Goal: Task Accomplishment & Management: Manage account settings

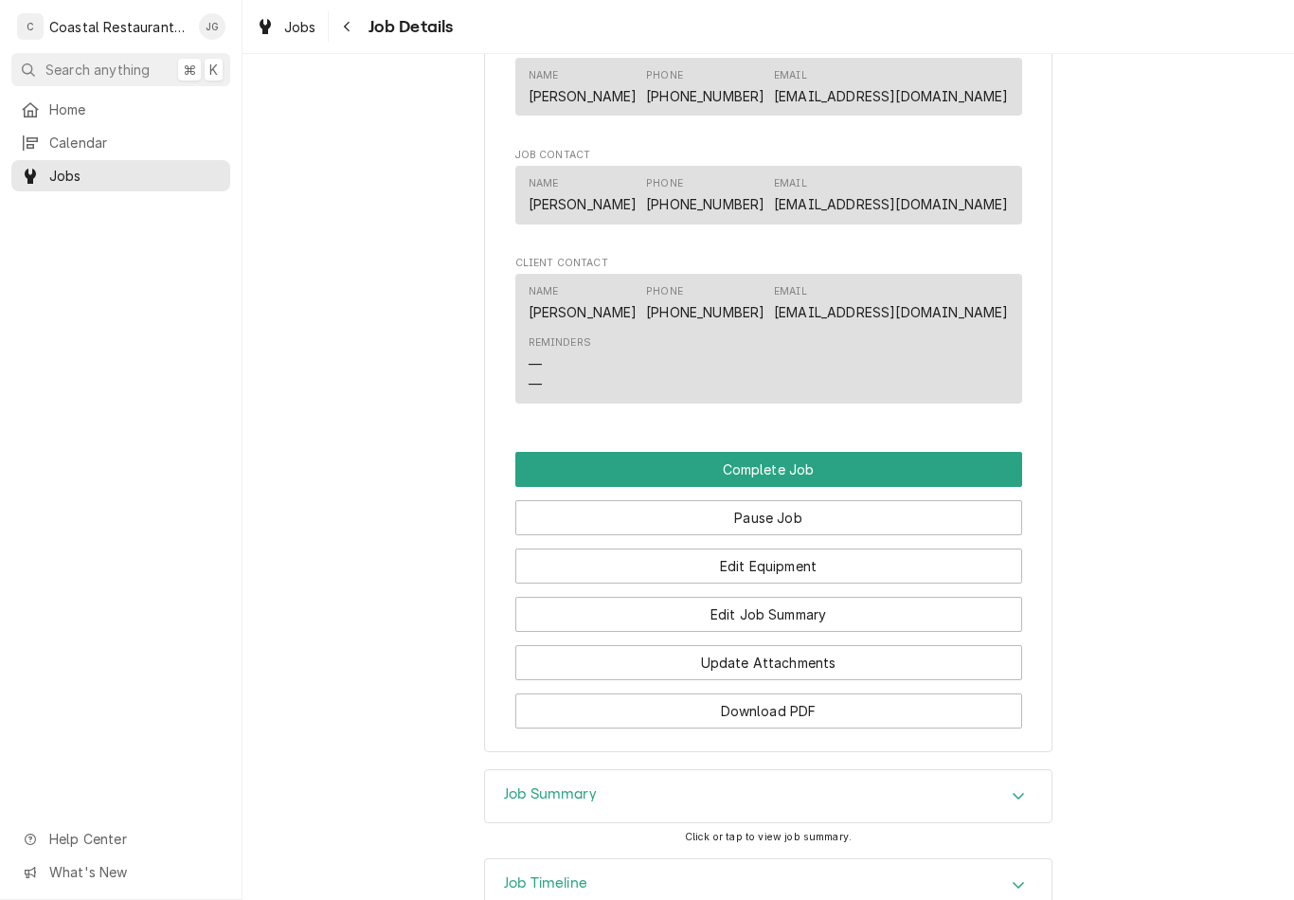
scroll to position [1189, 0]
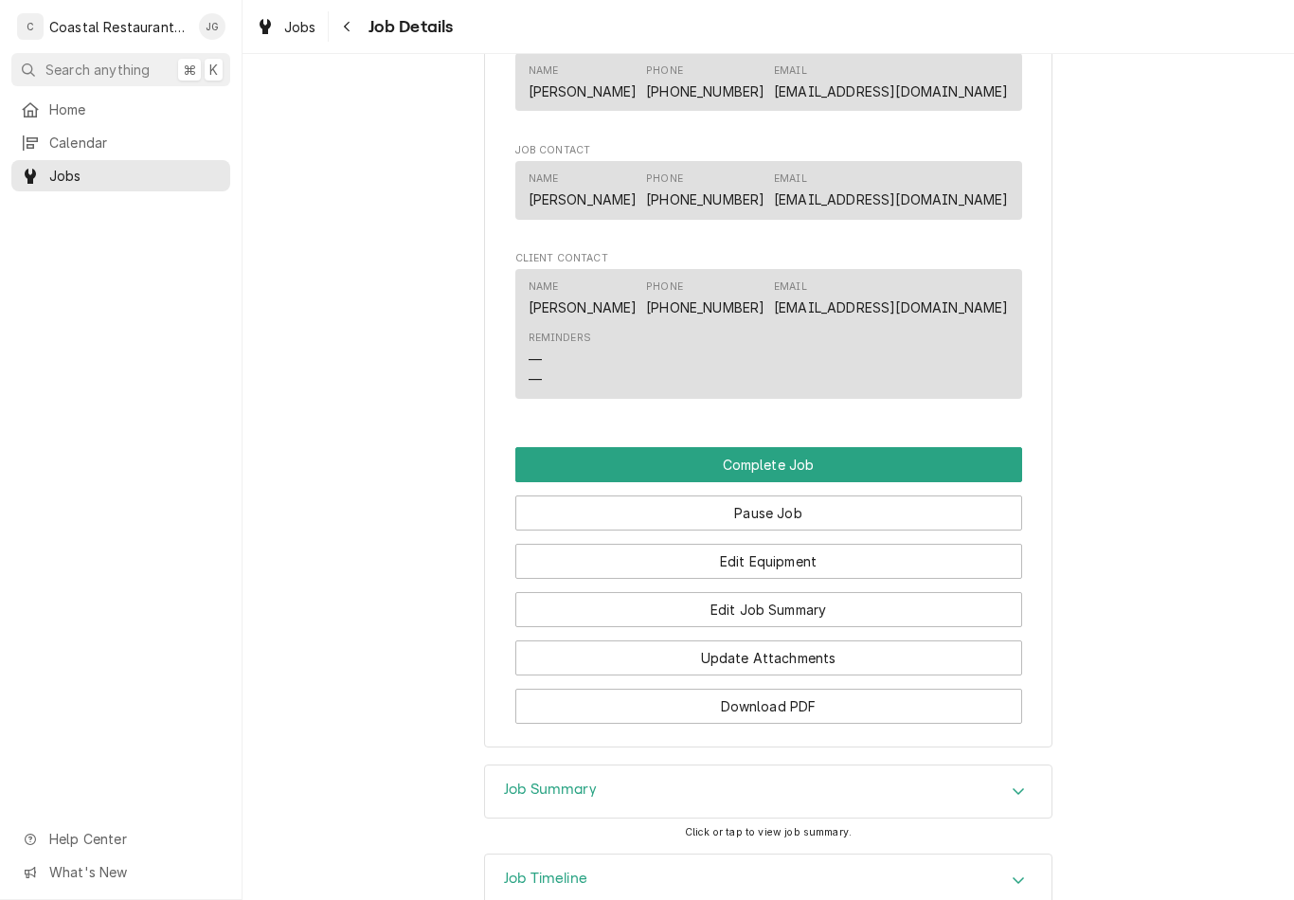
click at [841, 559] on button "Edit Equipment" at bounding box center [769, 561] width 507 height 35
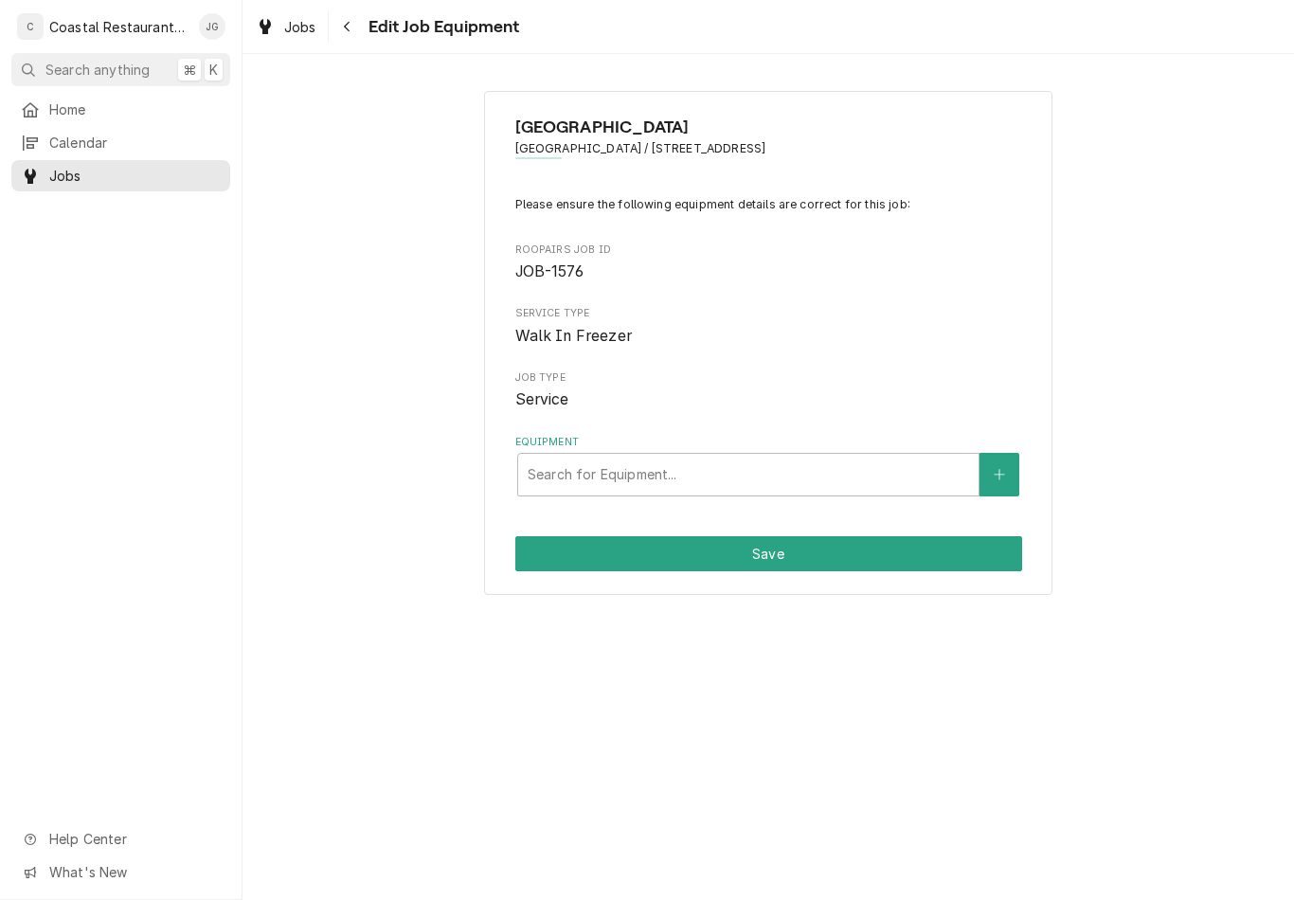
click at [87, 166] on span "Jobs" at bounding box center [135, 176] width 172 height 20
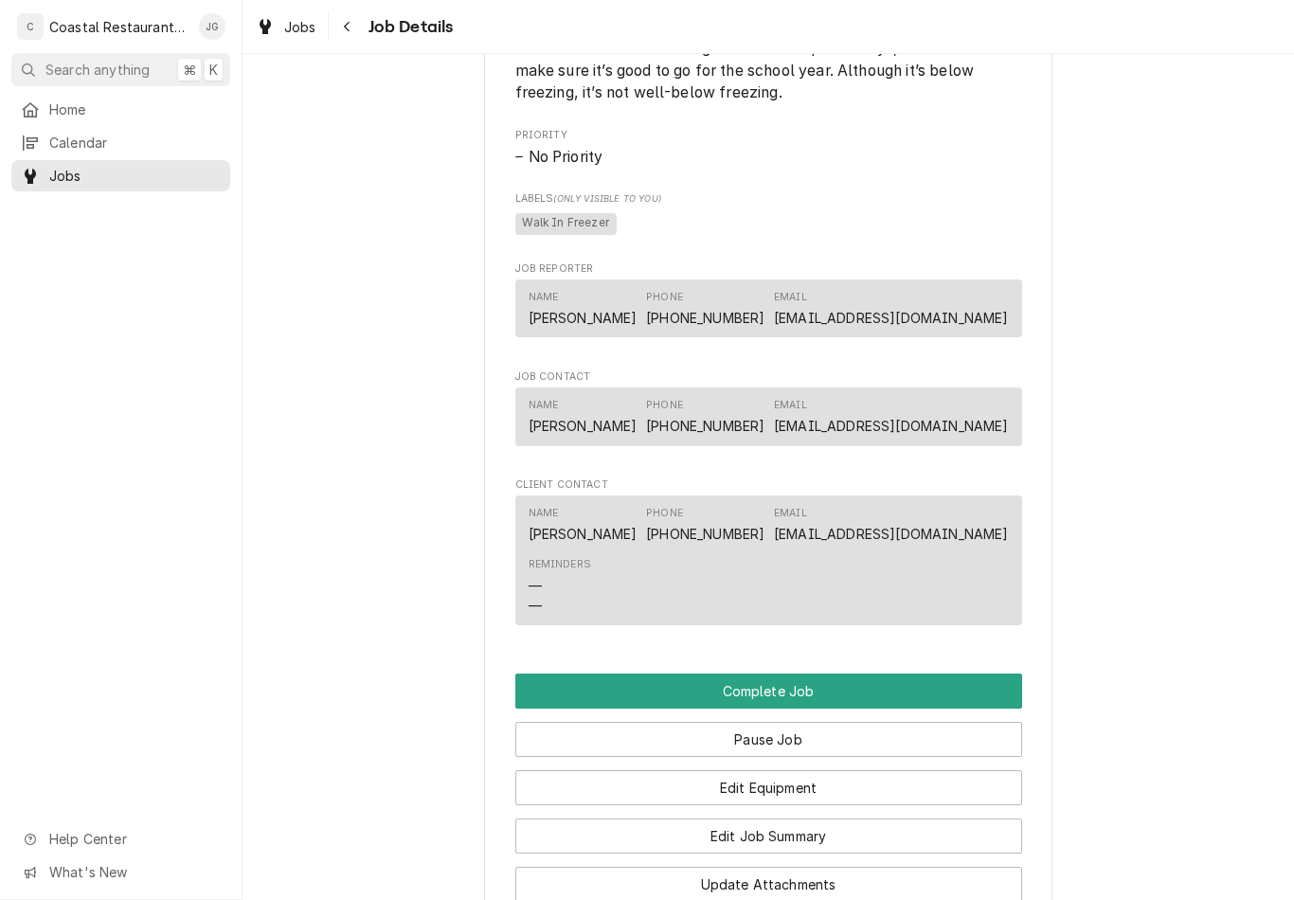
scroll to position [950, 0]
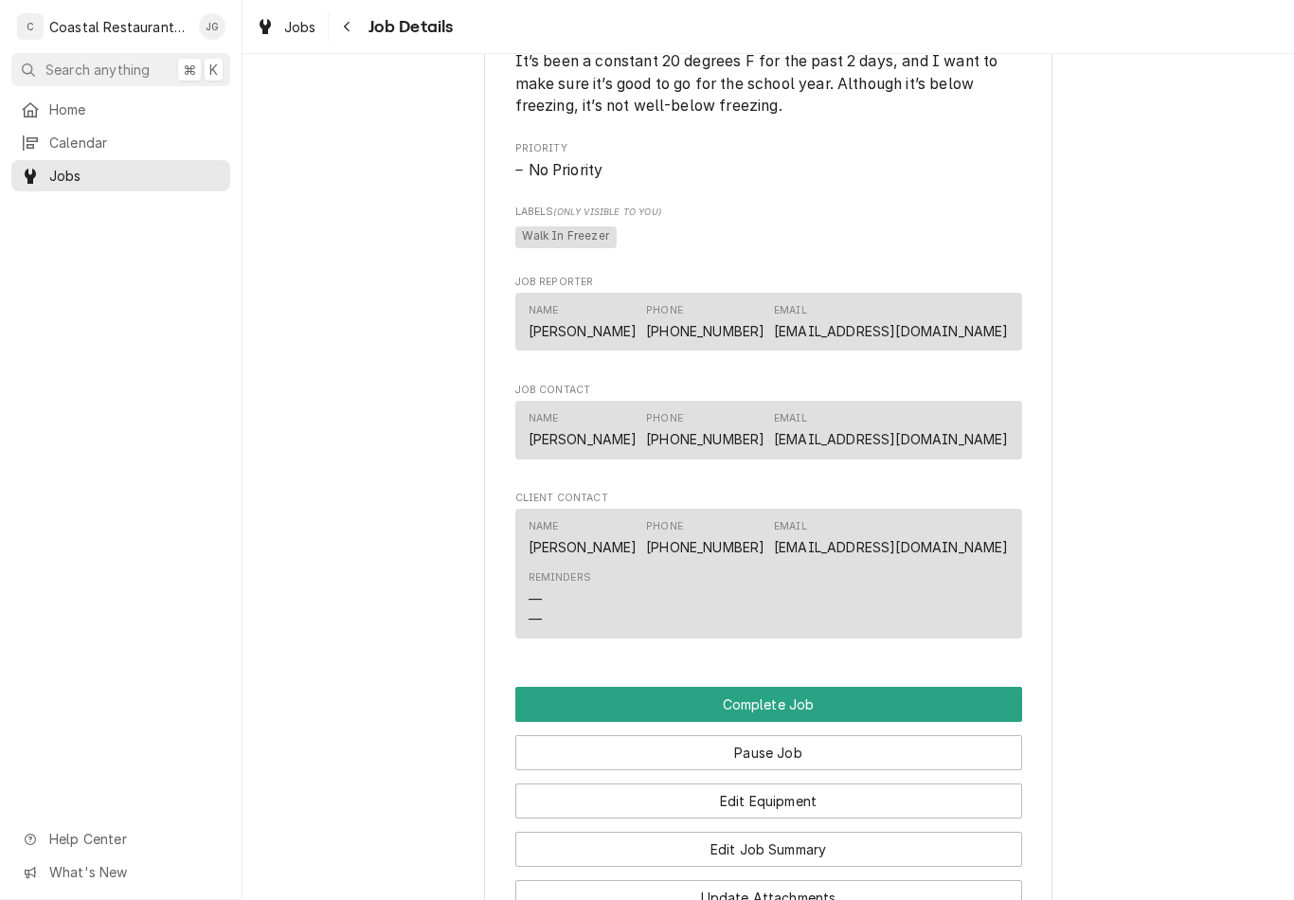
click at [802, 756] on button "Pause Job" at bounding box center [769, 752] width 507 height 35
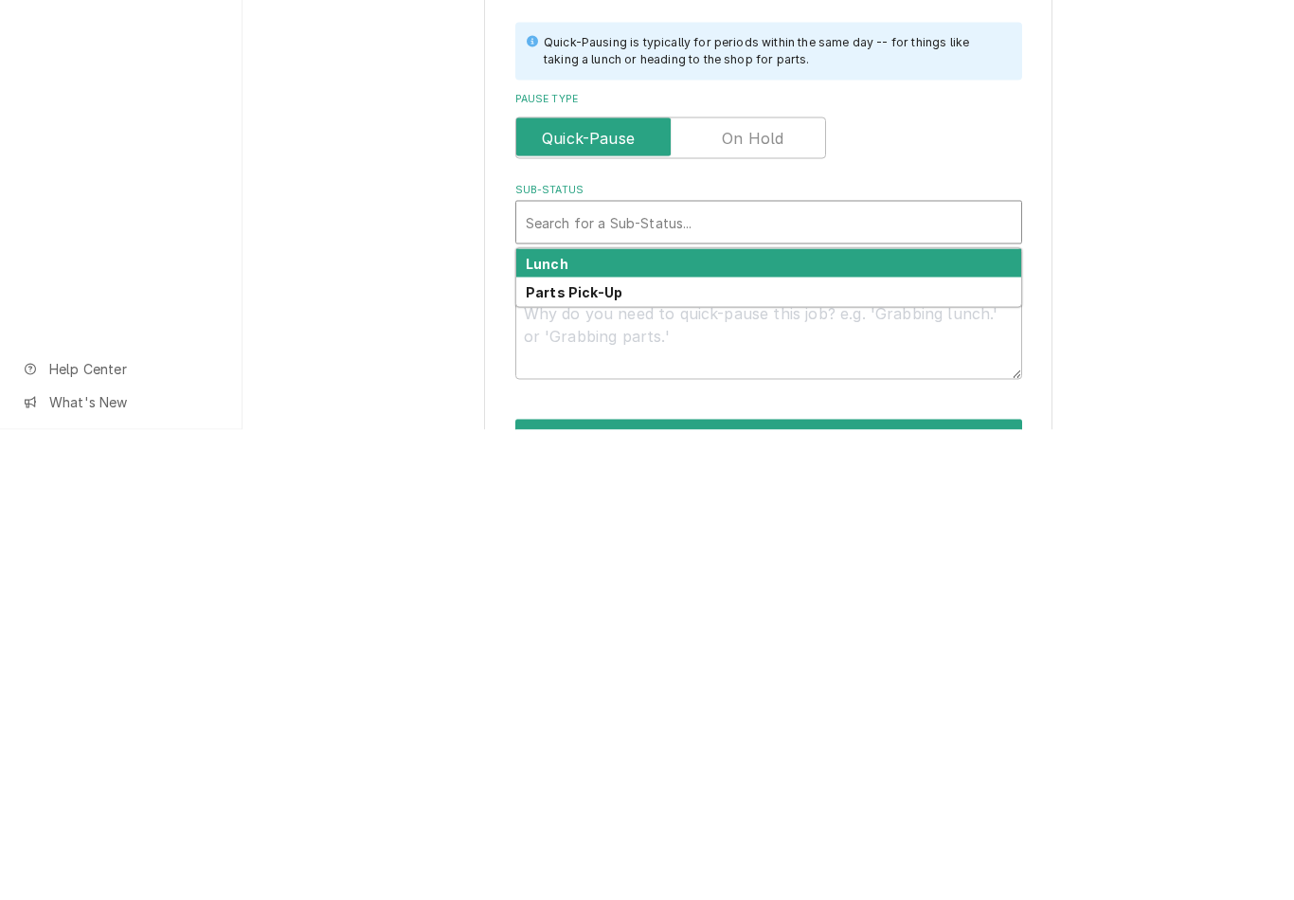
click at [588, 754] on strong "Parts Pick-Up" at bounding box center [574, 762] width 97 height 16
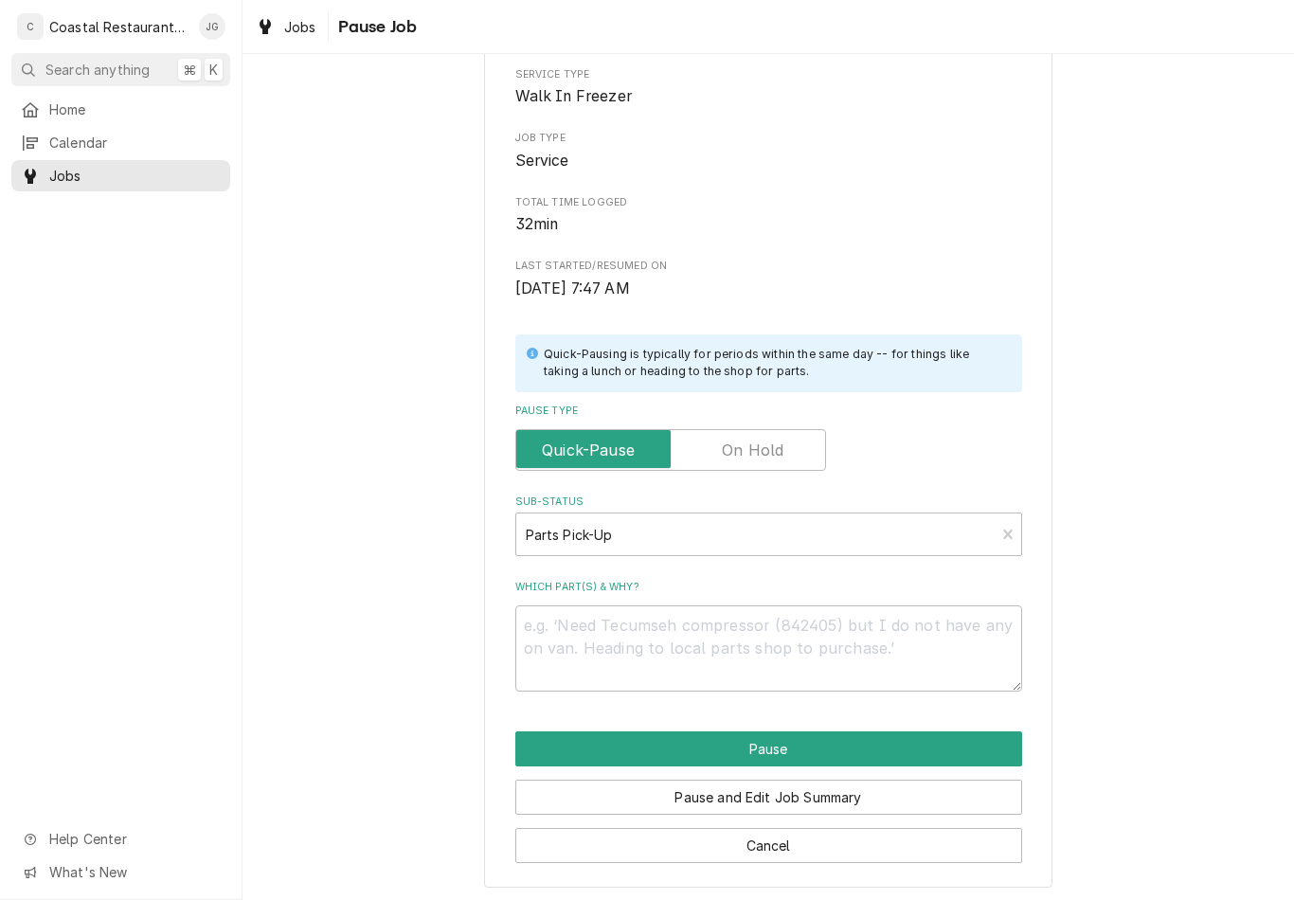
scroll to position [156, 0]
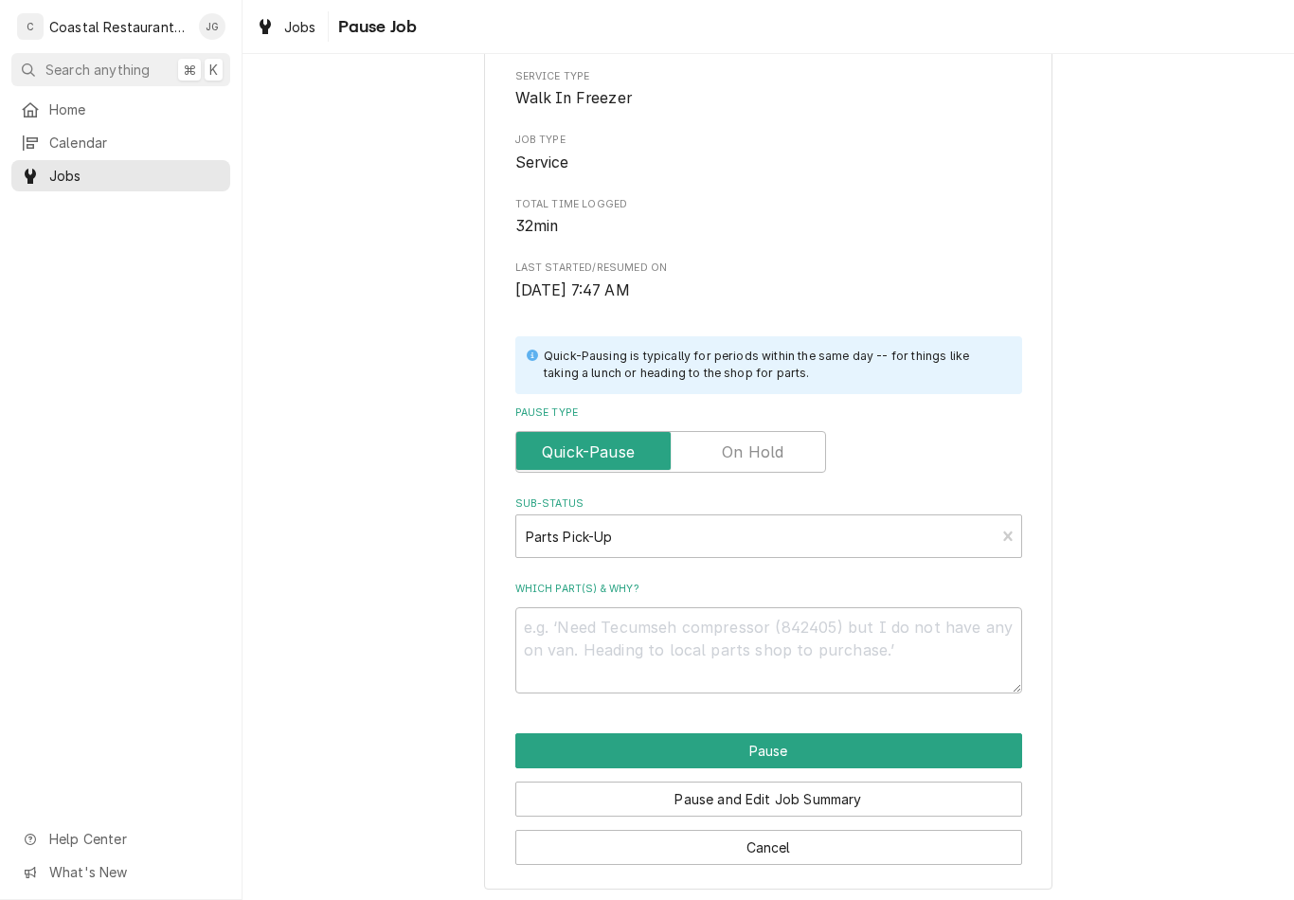
click at [842, 758] on button "Pause" at bounding box center [769, 750] width 507 height 35
click at [844, 769] on div "Pause and Edit Job Summary" at bounding box center [769, 793] width 507 height 48
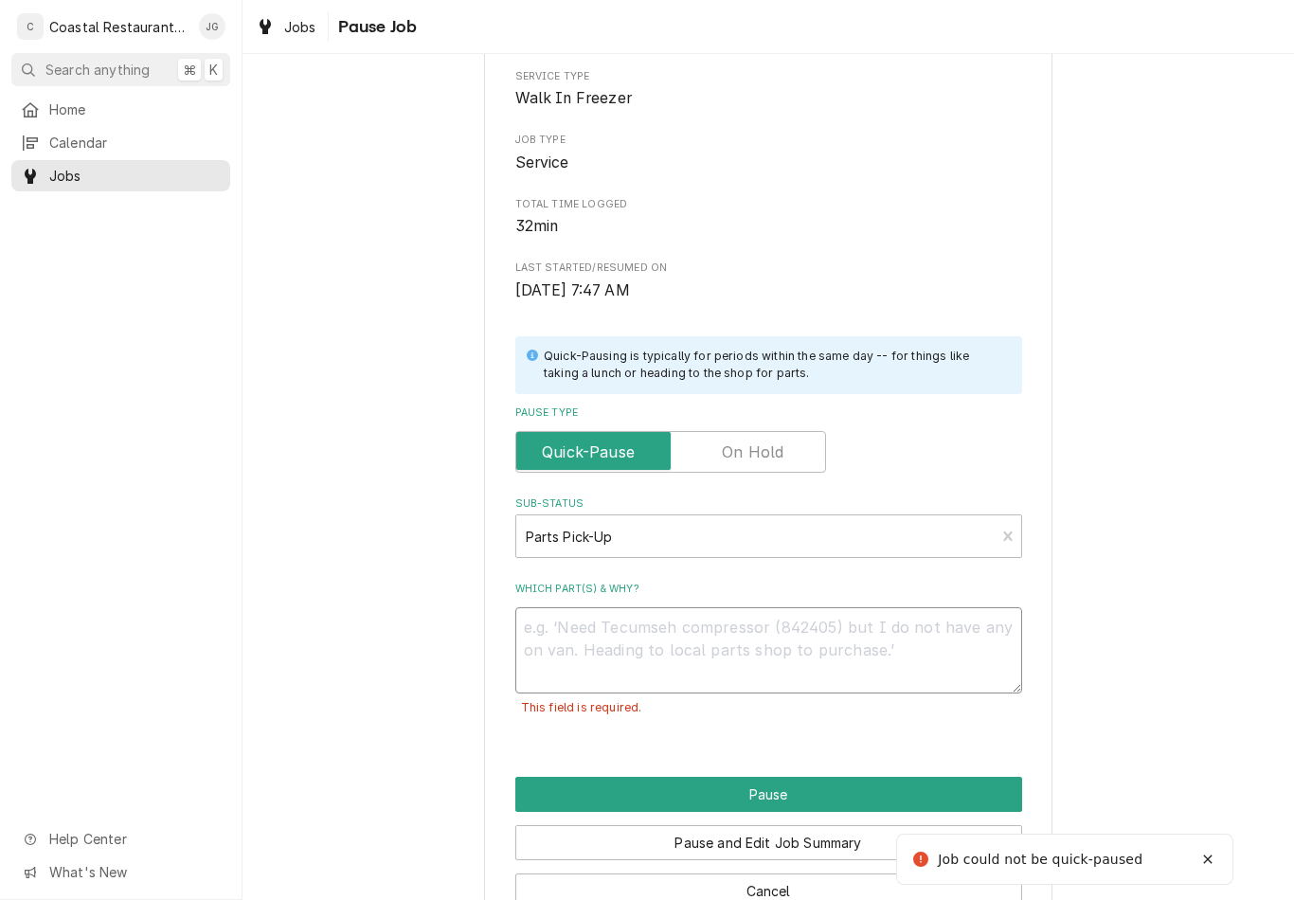
click at [746, 641] on textarea "Which part(s) & why?" at bounding box center [769, 650] width 507 height 86
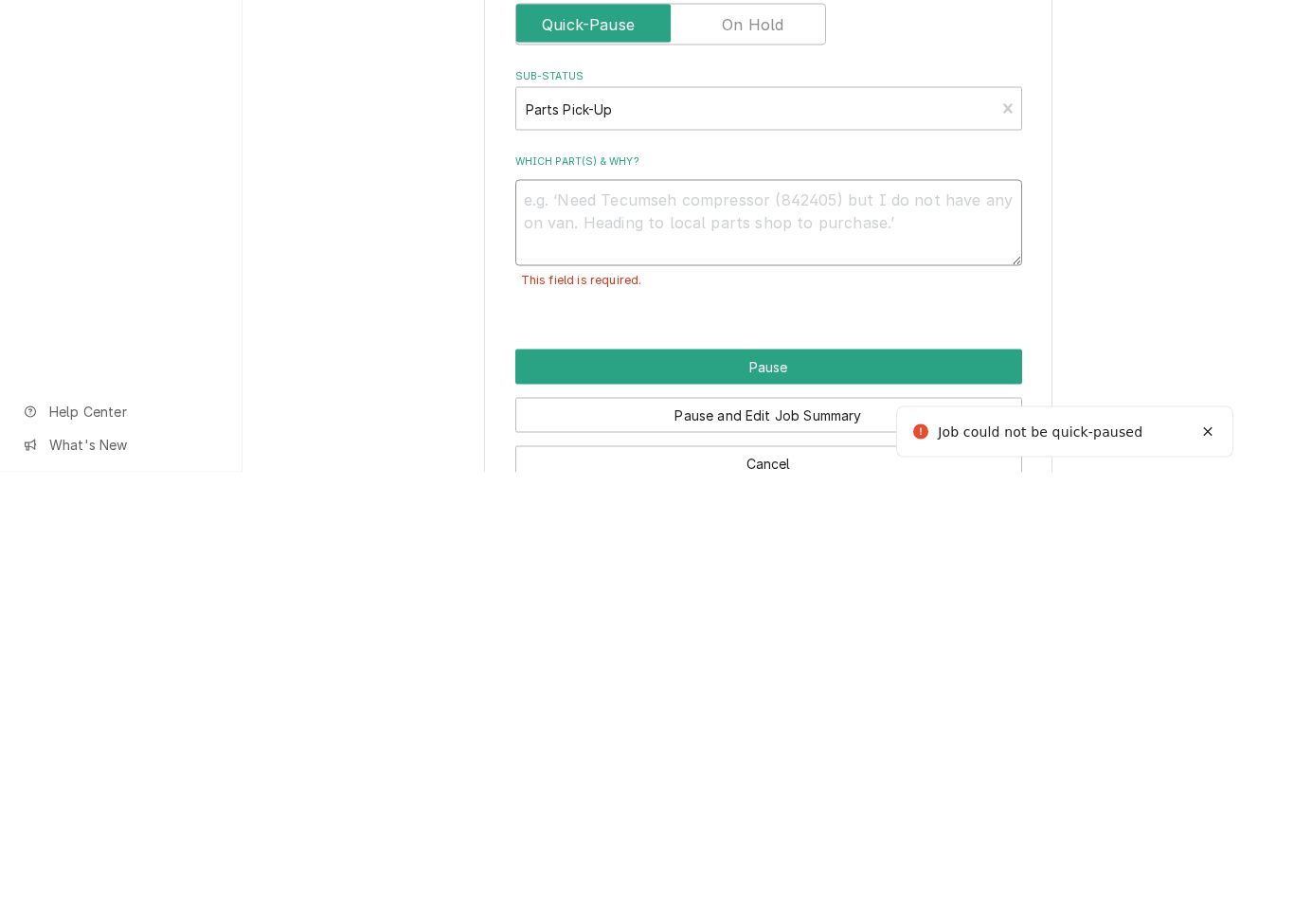
type textarea "x"
type textarea "Pa"
type textarea "x"
type textarea "Pau"
type textarea "x"
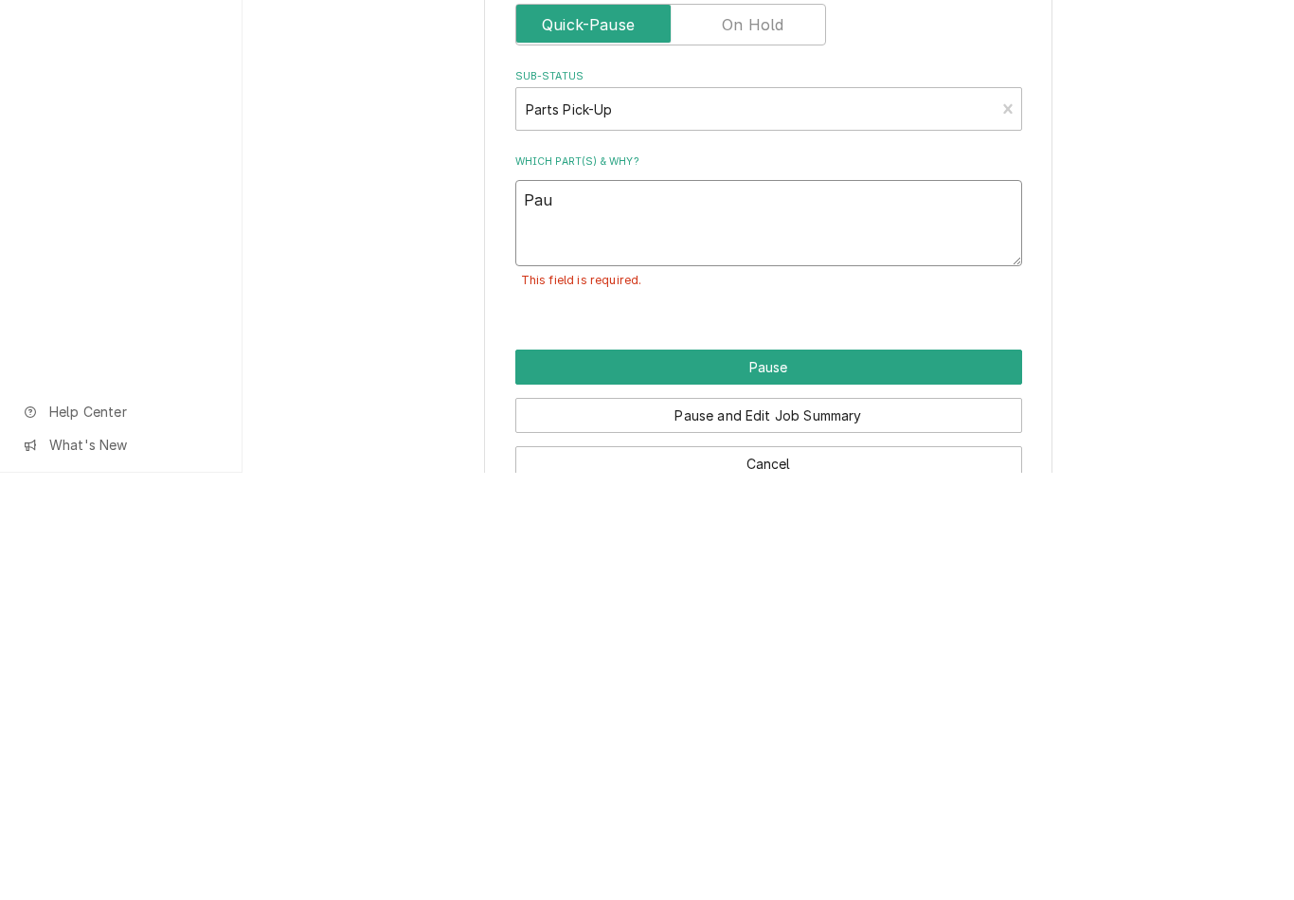
type textarea "Paus"
type textarea "x"
type textarea "Pause"
type textarea "x"
type textarea "Pause"
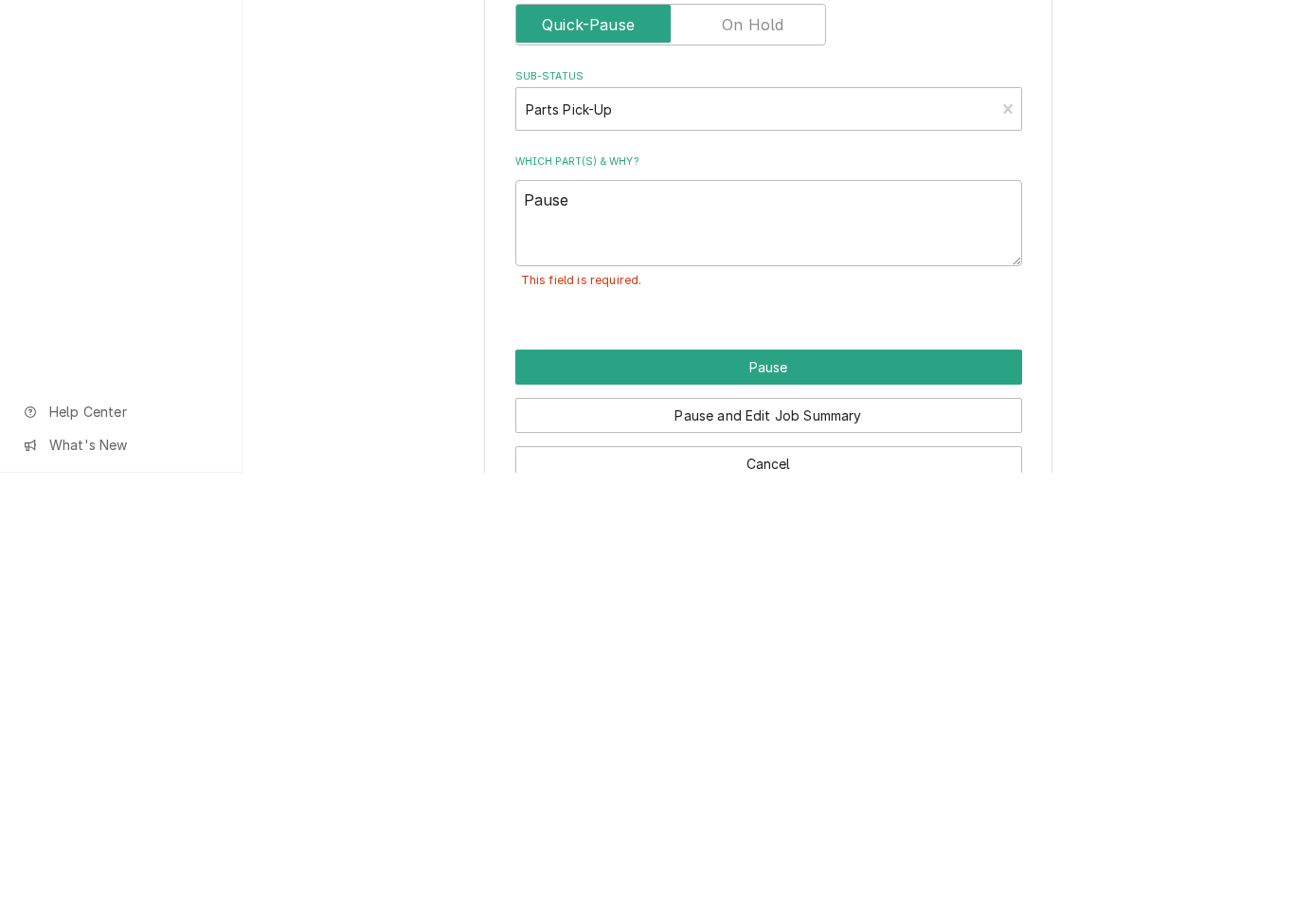
click at [711, 777] on button "Pause" at bounding box center [769, 794] width 507 height 35
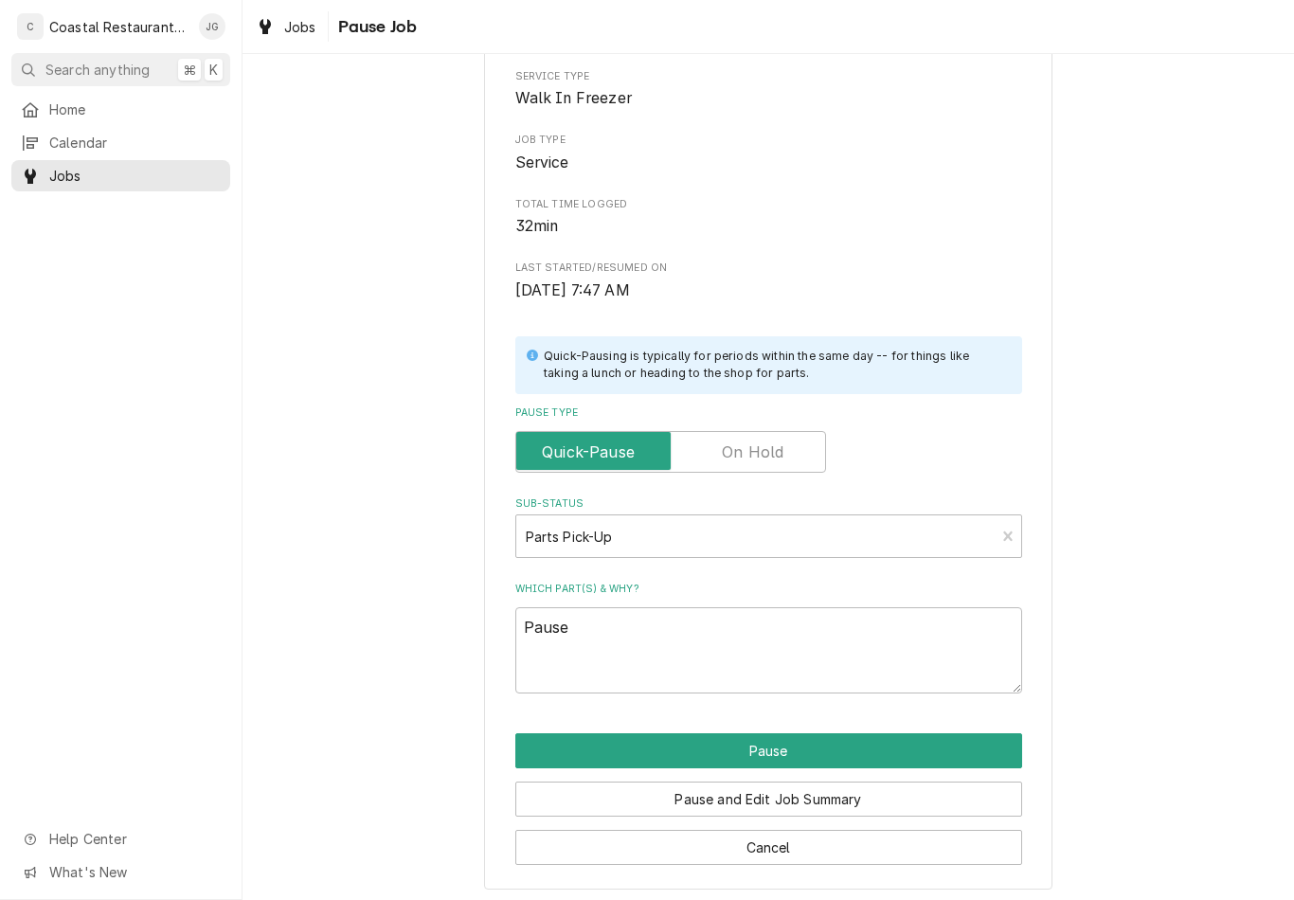
type textarea "x"
